Goal: Navigation & Orientation: Find specific page/section

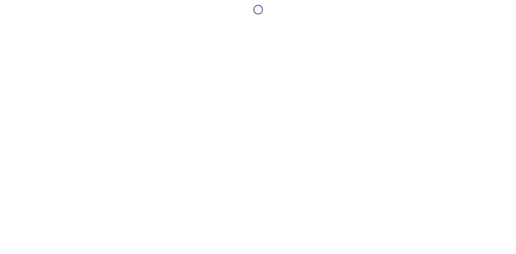
click at [326, 49] on body "Loading..." at bounding box center [258, 127] width 516 height 254
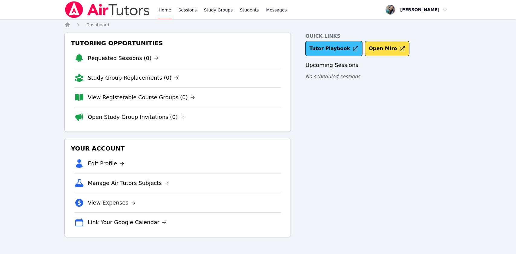
click at [330, 49] on link "Tutor Playbook" at bounding box center [333, 48] width 57 height 15
click at [186, 16] on link "Sessions" at bounding box center [187, 9] width 21 height 19
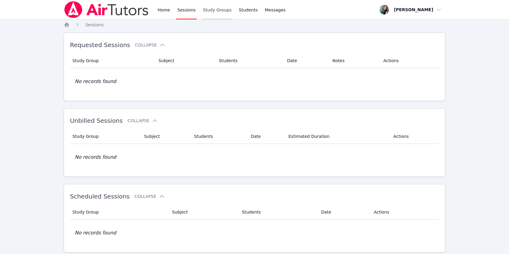
click at [218, 5] on link "Study Groups" at bounding box center [217, 9] width 31 height 19
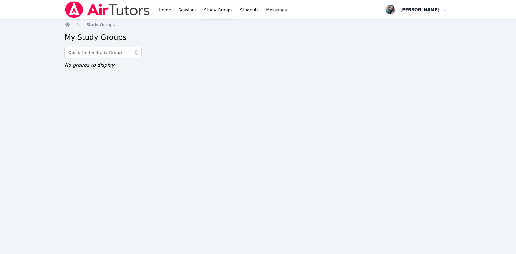
click at [441, 14] on span "button" at bounding box center [416, 9] width 66 height 13
